Goal: Answer question/provide support

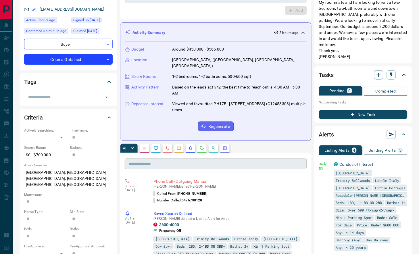
scroll to position [56, 0]
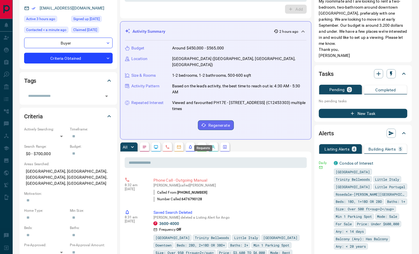
click at [202, 145] on icon "Requests" at bounding box center [202, 147] width 4 height 4
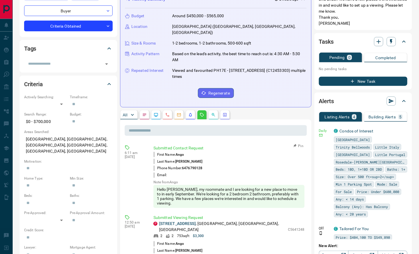
scroll to position [90, 0]
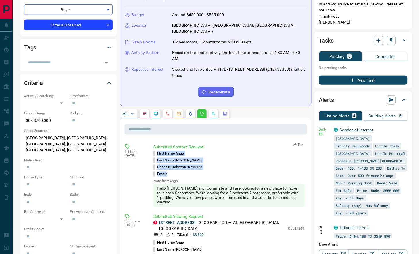
drag, startPoint x: 174, startPoint y: 164, endPoint x: 155, endPoint y: 145, distance: 26.2
click at [155, 150] on ul "First Name: [PERSON_NAME] Last Name: [PERSON_NAME] Phone Number: [PHONE_NUMBER]…" at bounding box center [228, 164] width 151 height 28
copy ul "First Name: [PERSON_NAME] Last Name: [PERSON_NAME] Phone Number: [PHONE_NUMBER]…"
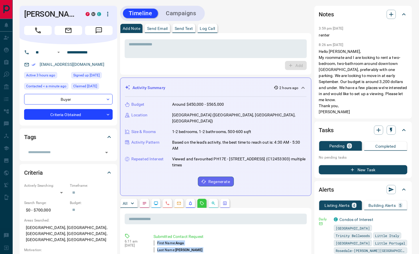
scroll to position [0, 0]
click at [388, 13] on icon "button" at bounding box center [391, 14] width 7 height 7
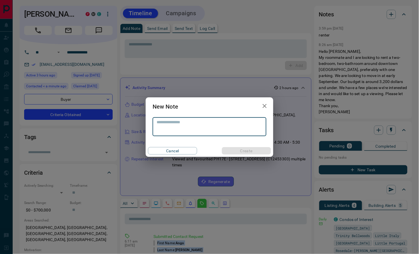
click at [217, 123] on textarea at bounding box center [210, 127] width 106 height 14
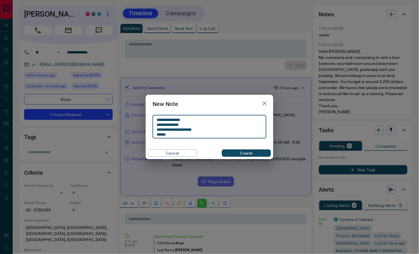
scroll to position [0, 0]
type textarea "**********"
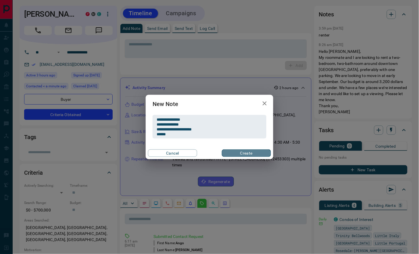
click at [227, 153] on button "Create" at bounding box center [246, 152] width 49 height 7
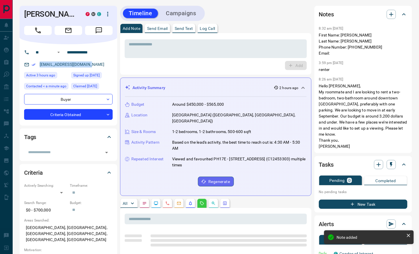
drag, startPoint x: 93, startPoint y: 64, endPoint x: 35, endPoint y: 61, distance: 57.8
click at [35, 61] on div "[EMAIL_ADDRESS][DOMAIN_NAME]" at bounding box center [68, 64] width 88 height 9
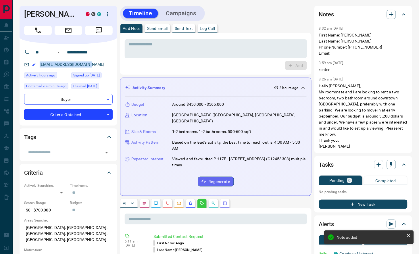
copy link "[EMAIL_ADDRESS][DOMAIN_NAME]"
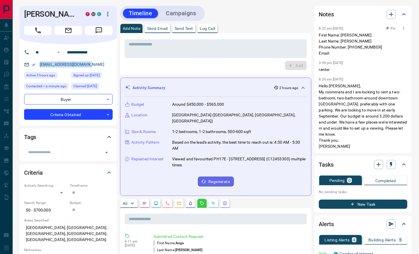
click at [402, 28] on icon "button" at bounding box center [403, 28] width 5 height 5
click at [401, 40] on li "Edit" at bounding box center [394, 39] width 25 height 9
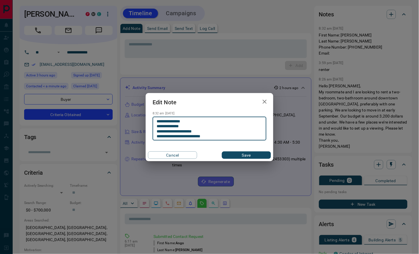
type textarea "**********"
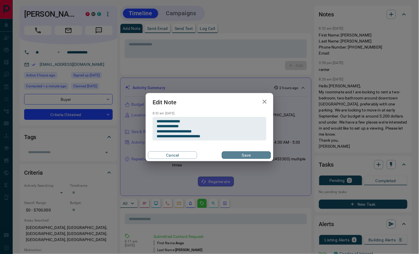
click at [240, 154] on button "Save" at bounding box center [246, 154] width 49 height 7
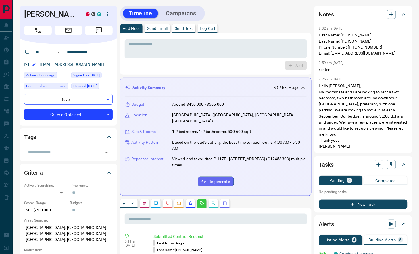
scroll to position [0, 0]
